Goal: Information Seeking & Learning: Learn about a topic

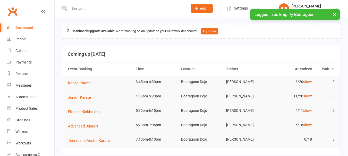
click at [307, 81] on link "show" at bounding box center [307, 82] width 9 height 4
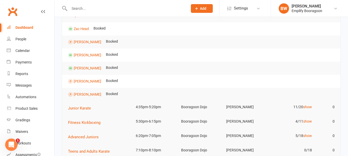
scroll to position [77, 0]
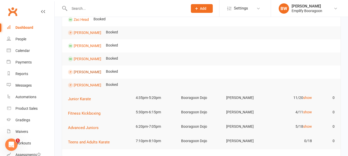
click at [88, 71] on link "[PERSON_NAME]" at bounding box center [88, 72] width 28 height 4
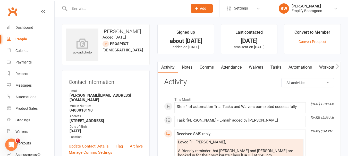
click at [225, 67] on link "Attendance" at bounding box center [231, 68] width 28 height 12
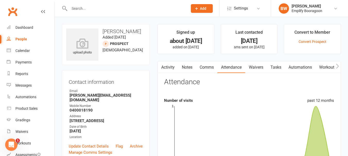
click at [171, 69] on link "Activity" at bounding box center [167, 68] width 21 height 12
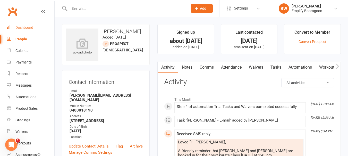
click at [24, 29] on div "Dashboard" at bounding box center [24, 27] width 18 height 4
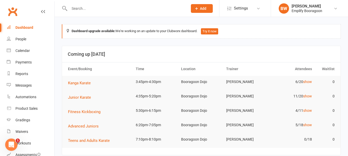
click at [300, 85] on td "6/20 show" at bounding box center [291, 82] width 45 height 12
click at [305, 82] on link "show" at bounding box center [307, 82] width 9 height 4
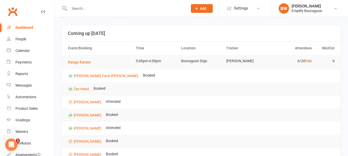
scroll to position [51, 0]
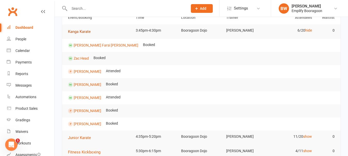
click at [84, 32] on span "Kanga Karate" at bounding box center [79, 31] width 23 height 5
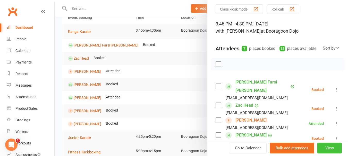
scroll to position [26, 0]
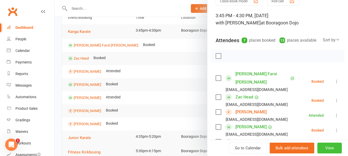
click at [325, 144] on button "View" at bounding box center [329, 148] width 24 height 11
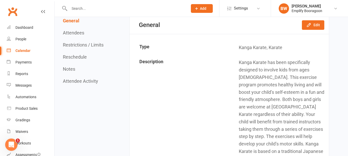
click at [93, 82] on button "Attendee Activity" at bounding box center [80, 80] width 35 height 5
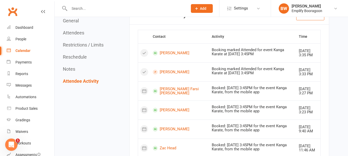
scroll to position [990, 0]
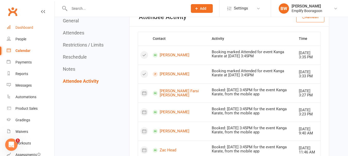
click at [29, 26] on div "Dashboard" at bounding box center [24, 27] width 18 height 4
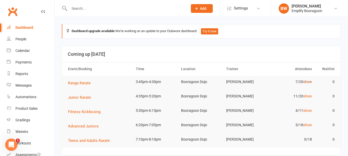
click at [306, 83] on link "show" at bounding box center [307, 82] width 9 height 4
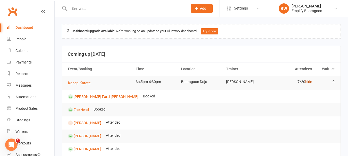
click at [306, 83] on link "hide" at bounding box center [308, 82] width 7 height 4
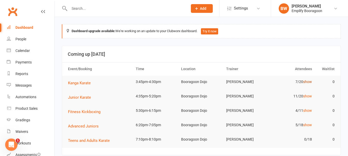
click at [306, 83] on link "show" at bounding box center [307, 82] width 9 height 4
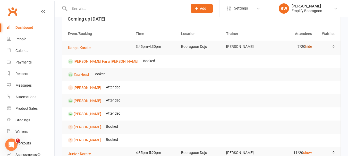
scroll to position [51, 0]
